Goal: Task Accomplishment & Management: Use online tool/utility

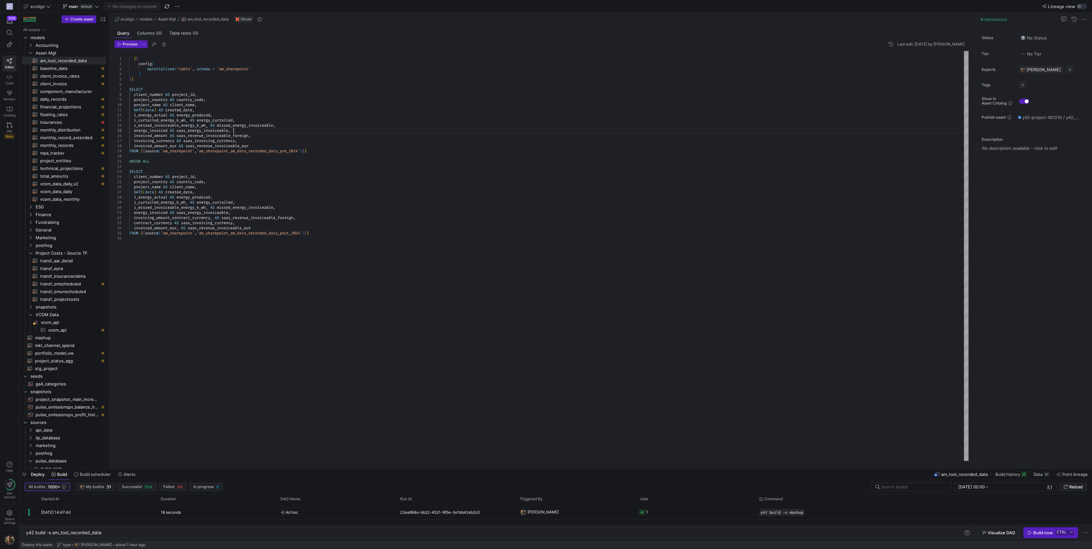
scroll to position [41, 0]
click at [241, 130] on div "SELECT client_number AS project_id , project_country AS country_code , project_…" at bounding box center [548, 256] width 839 height 410
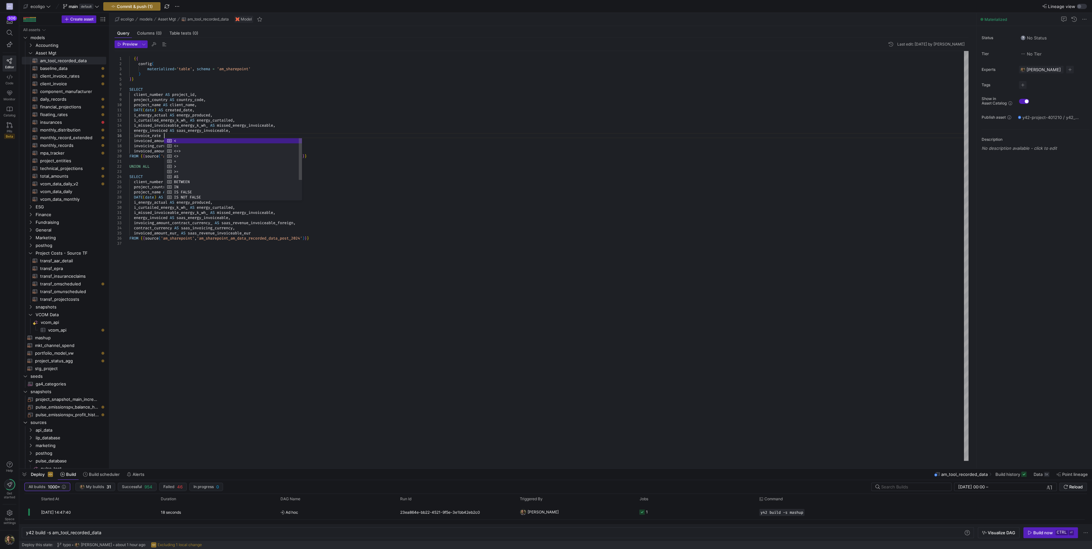
scroll to position [30, 34]
click at [248, 219] on div "SELECT client_number AS project_id , project_country AS country_code , project_…" at bounding box center [548, 256] width 839 height 410
click at [165, 134] on div "SELECT client_number AS project_id , project_country AS country_code , project_…" at bounding box center [548, 256] width 839 height 410
click at [237, 219] on div "SELECT client_number AS project_id , project_country AS country_code , project_…" at bounding box center [548, 256] width 839 height 410
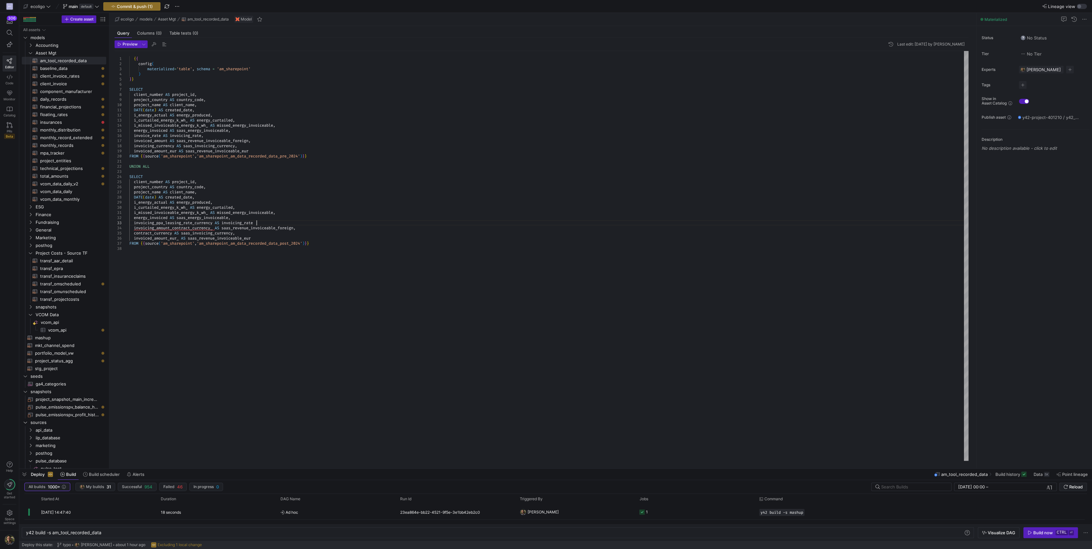
scroll to position [15, 128]
click at [198, 223] on div "SELECT client_number AS project_id , project_country AS country_code , project_…" at bounding box center [548, 256] width 839 height 410
click at [196, 223] on div "SELECT client_number AS project_id , project_country AS country_code , project_…" at bounding box center [548, 256] width 839 height 410
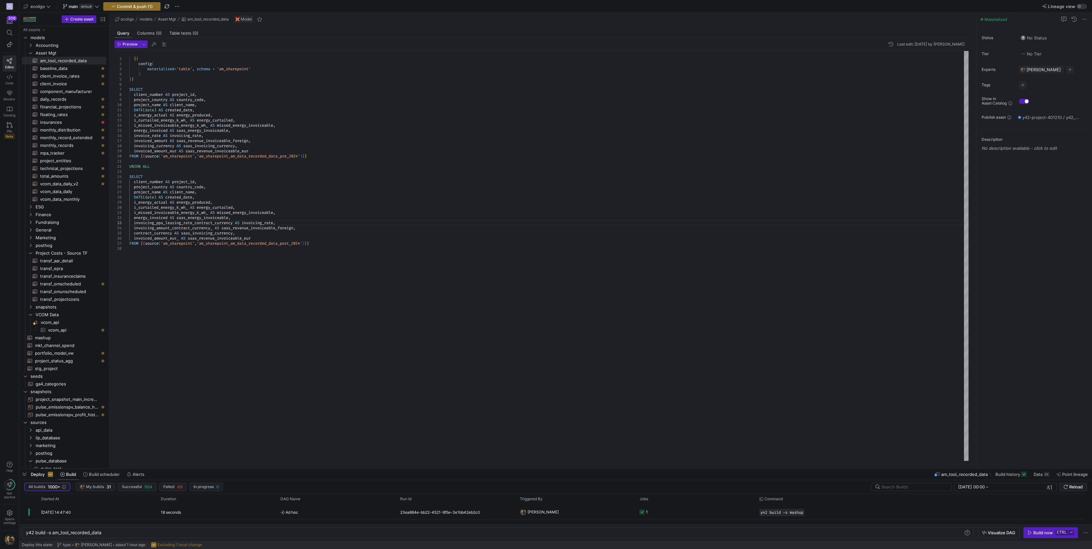
click at [235, 223] on div "SELECT client_number AS project_id , project_country AS country_code , project_…" at bounding box center [548, 256] width 839 height 410
type textarea "i_missed_invoiceable_energy_k_wh_ AS missed_energy_invoiceable, energy_invoiced…"
click at [126, 6] on span "Commit & push (1)" at bounding box center [135, 6] width 36 height 5
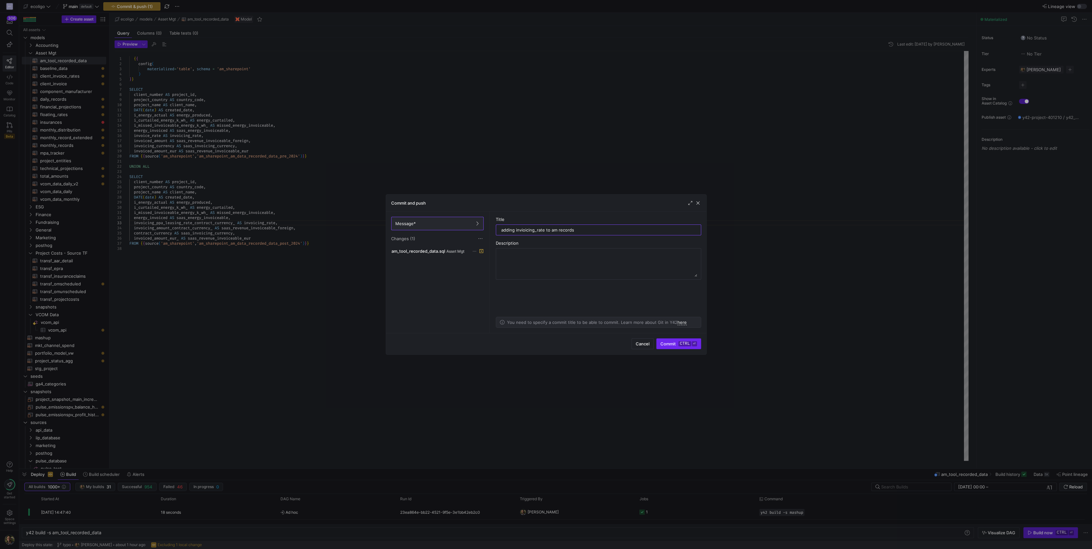
type input "adding invioicing_rate to am records"
click at [663, 347] on span "Commit ctrl ⏎" at bounding box center [678, 343] width 36 height 5
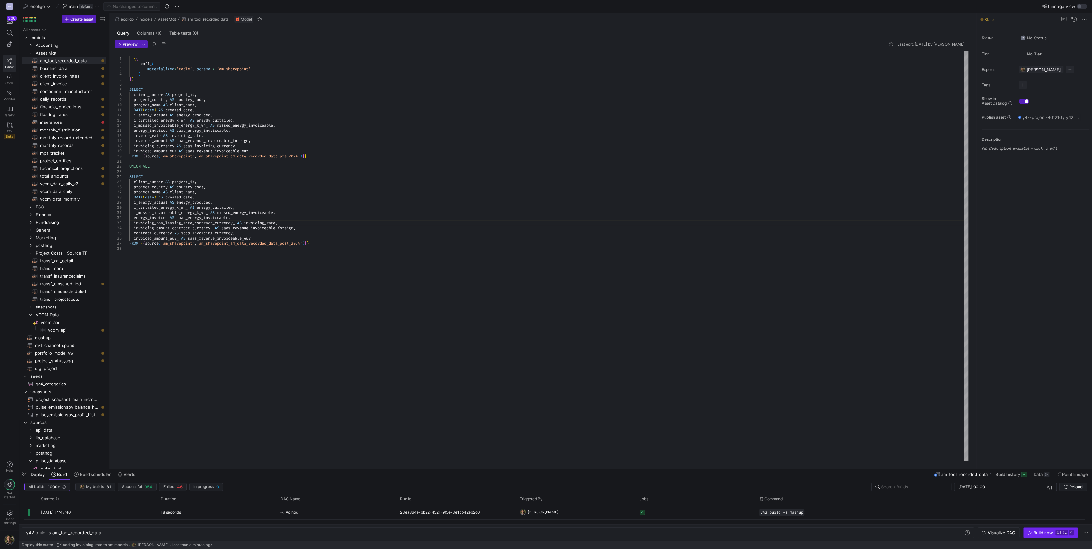
click at [1045, 537] on span "button" at bounding box center [1051, 533] width 54 height 10
click at [1035, 535] on div "Build now" at bounding box center [1043, 532] width 20 height 5
click at [44, 340] on span "mashup​​​​​​​​​​" at bounding box center [67, 337] width 64 height 7
type textarea "{{ config( materialized='table' ) }} With cte_activity as ( select * from ( sel…"
type textarea "y42 build -s mashup"
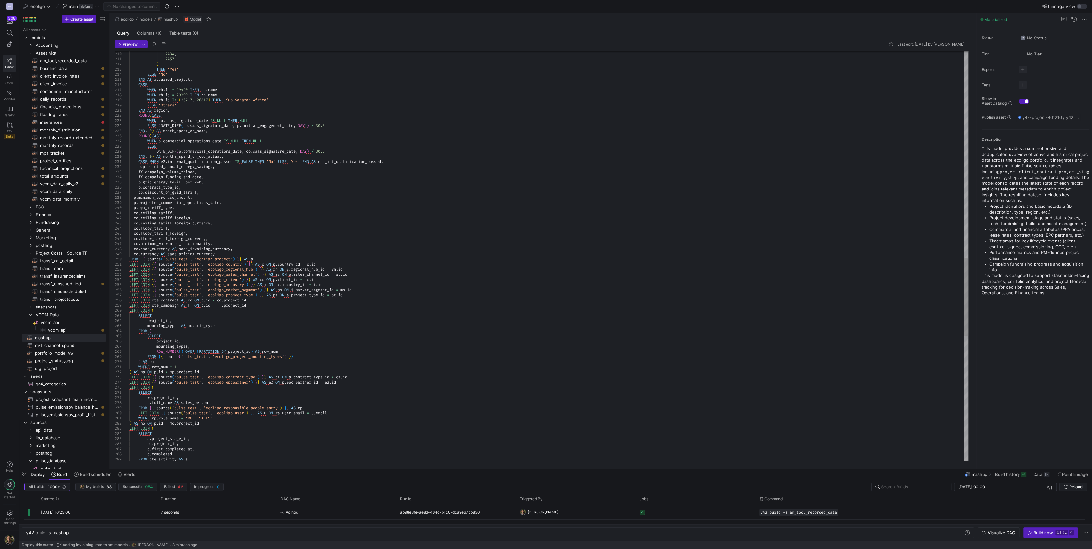
click at [197, 254] on div "1877 , 2434 , 2457 ) THEN 'Yes' ELSE 'No' END AS acquired_project , CASE WHEN r…" at bounding box center [548, 41] width 839 height 2136
type textarea "co.ceiling_tariff, co.ceiling_tariff_foreign, co.ceiling_tariff_foreign_currenc…"
click at [143, 7] on span "Commit & push (1)" at bounding box center [135, 6] width 36 height 5
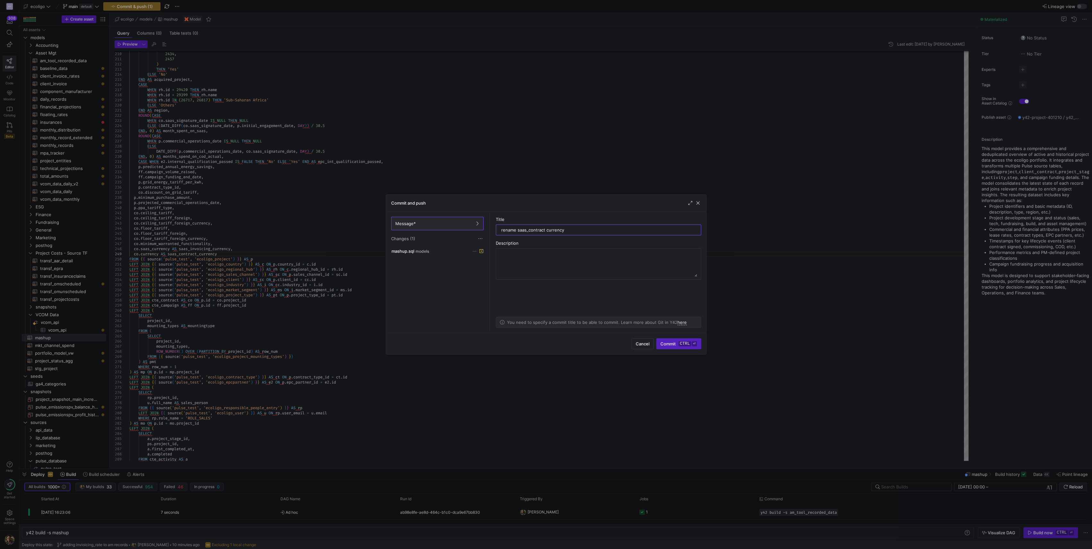
type input "rename saas_contract currency"
click at [666, 351] on div "Cancel Commit ctrl ⏎" at bounding box center [546, 344] width 320 height 22
click at [666, 348] on span "submit" at bounding box center [679, 344] width 44 height 10
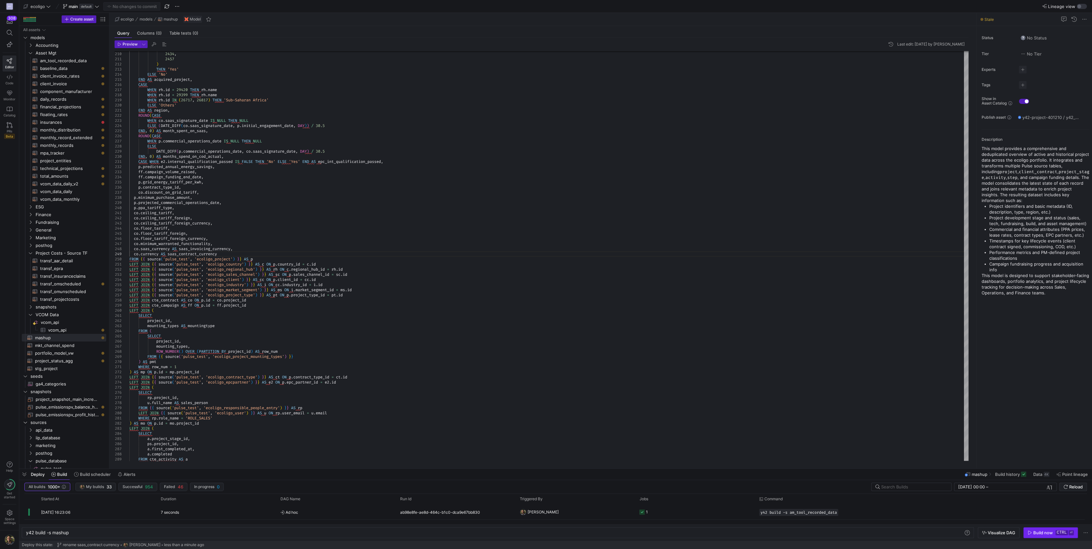
click at [1028, 529] on span "button" at bounding box center [1051, 533] width 54 height 10
click at [1035, 533] on div "Build now" at bounding box center [1043, 532] width 20 height 5
